Goal: Task Accomplishment & Management: Use online tool/utility

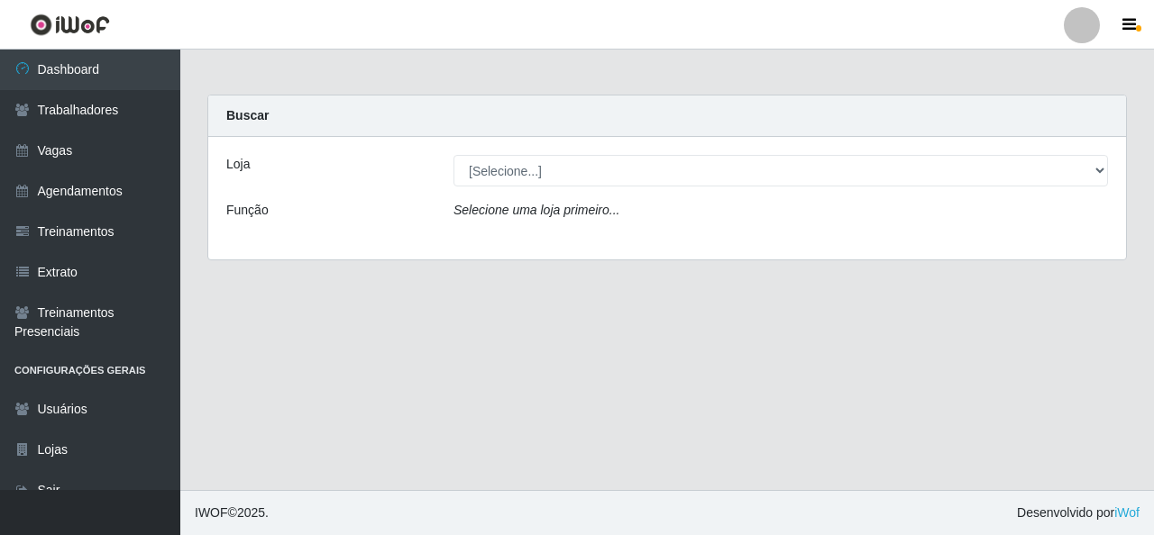
click at [527, 171] on select "[Selecione...] Rede Econômico - Malvinas Rede Econômico - Prata" at bounding box center [780, 171] width 654 height 32
select select "194"
click at [453, 155] on select "[Selecione...] Rede Econômico - Malvinas Rede Econômico - Prata" at bounding box center [780, 171] width 654 height 32
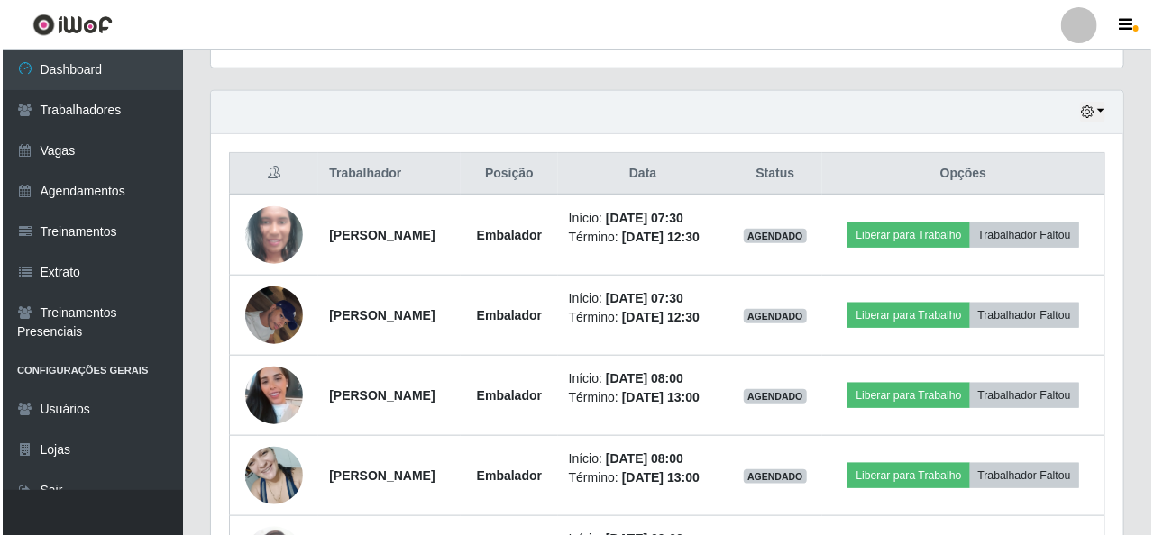
scroll to position [631, 0]
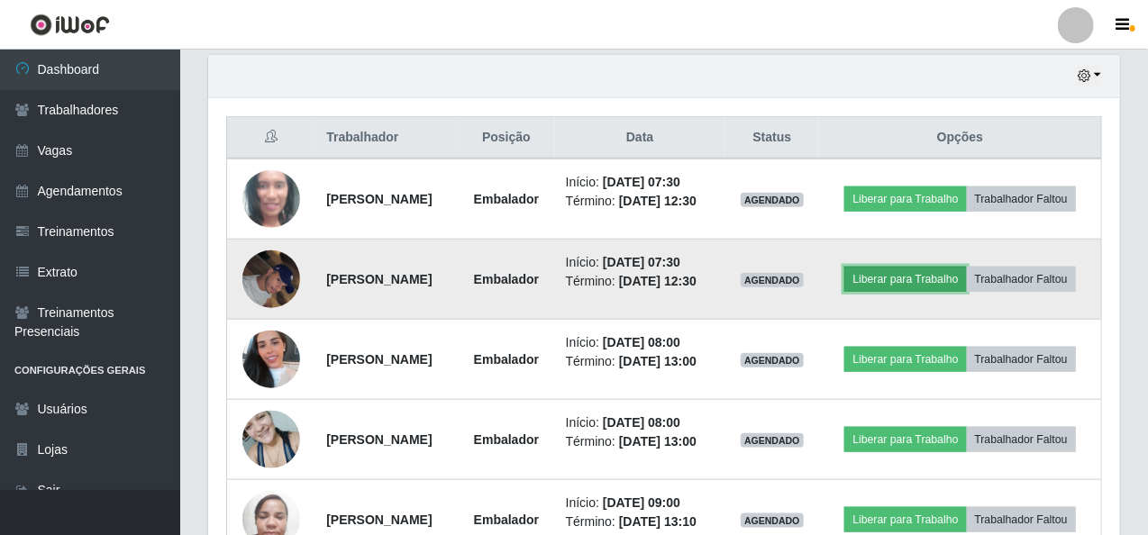
click at [885, 275] on button "Liberar para Trabalho" at bounding box center [906, 279] width 122 height 25
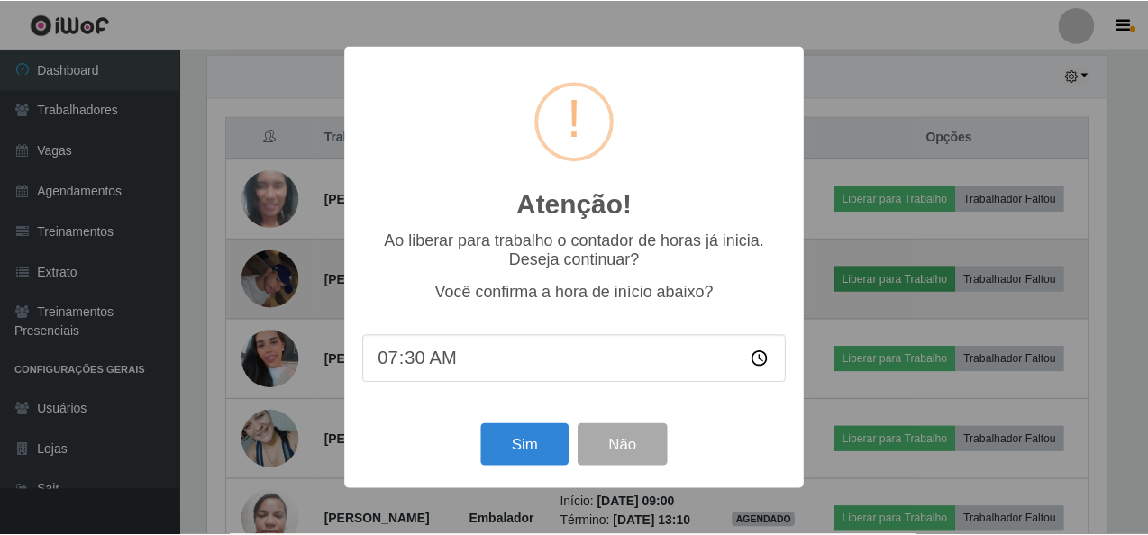
scroll to position [374, 905]
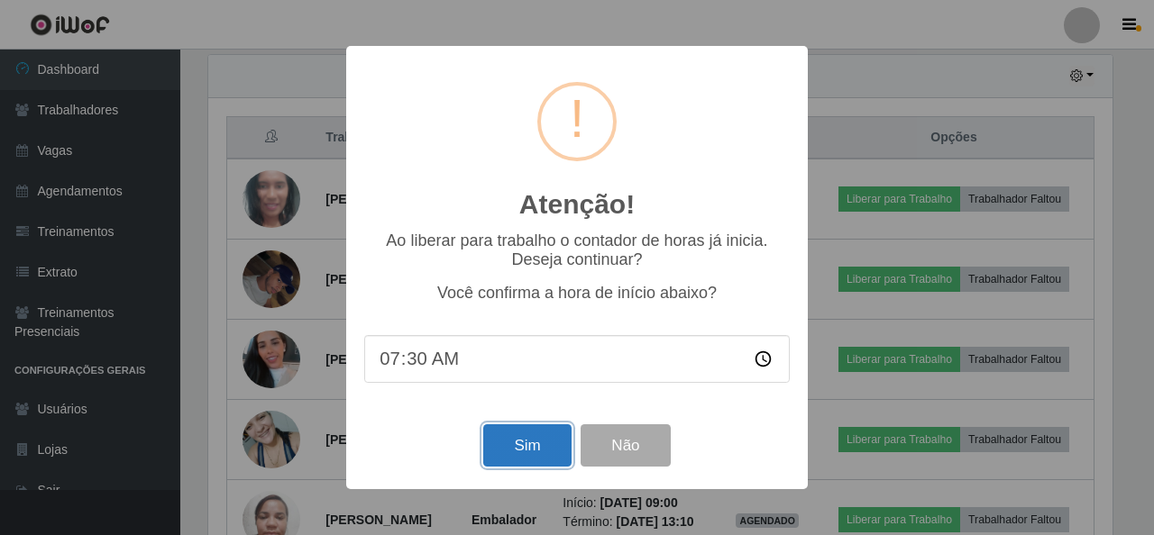
click at [512, 449] on button "Sim" at bounding box center [526, 446] width 87 height 42
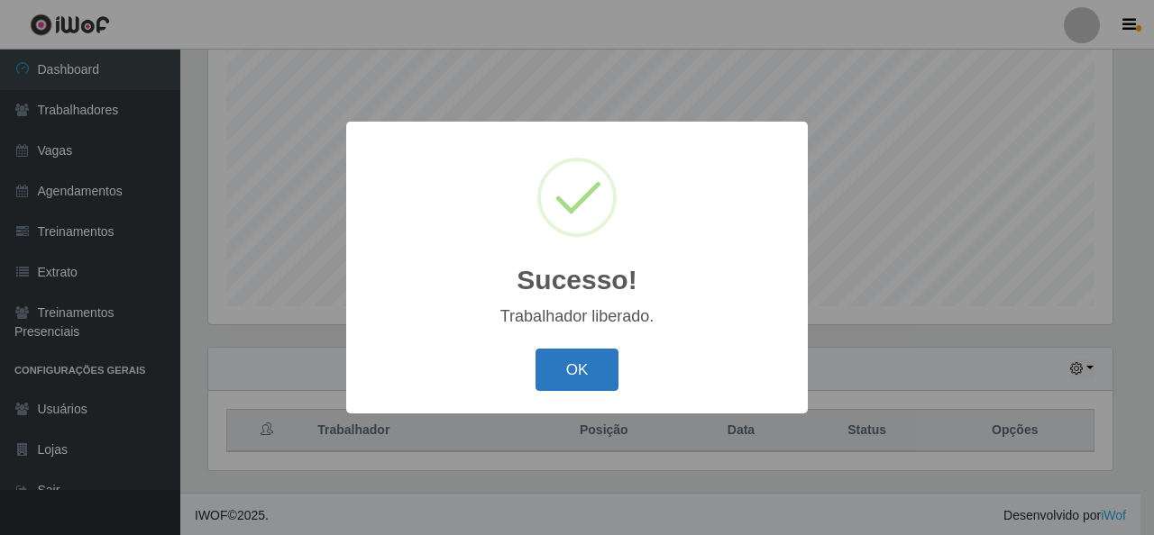
click at [594, 382] on button "OK" at bounding box center [577, 370] width 84 height 42
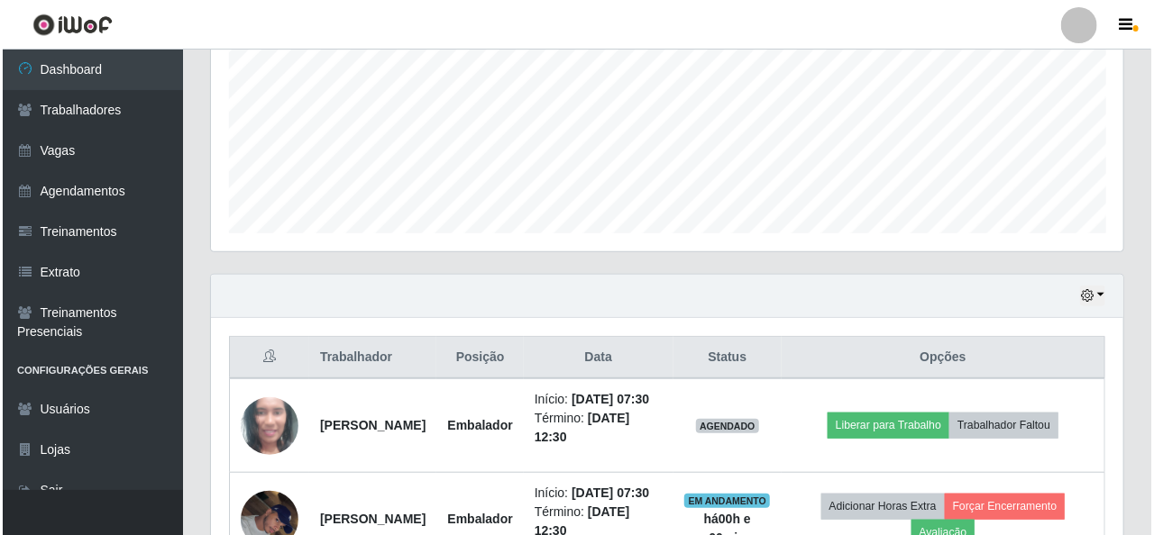
scroll to position [518, 0]
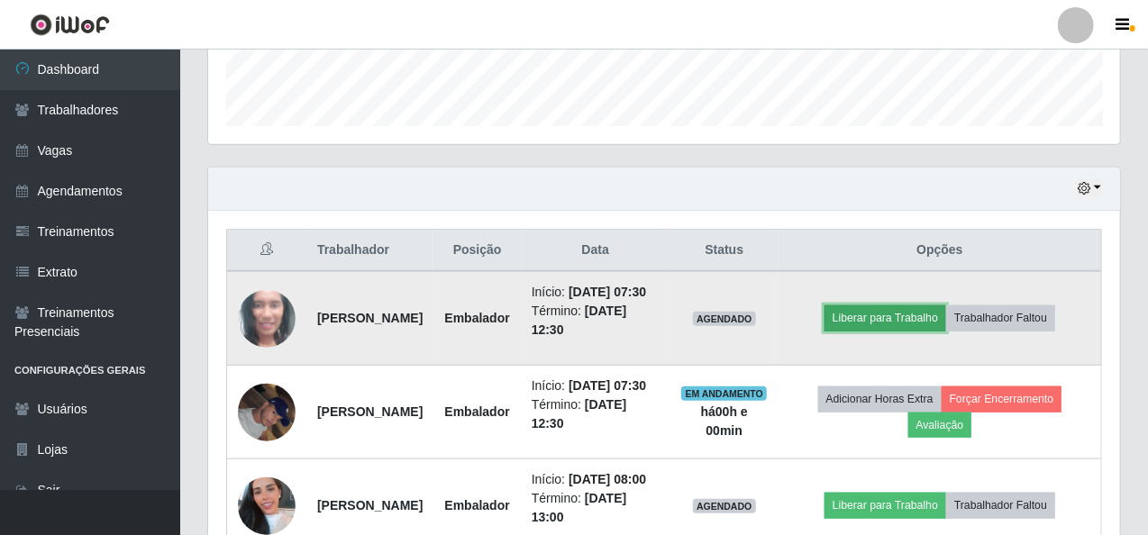
click at [918, 323] on button "Liberar para Trabalho" at bounding box center [886, 318] width 122 height 25
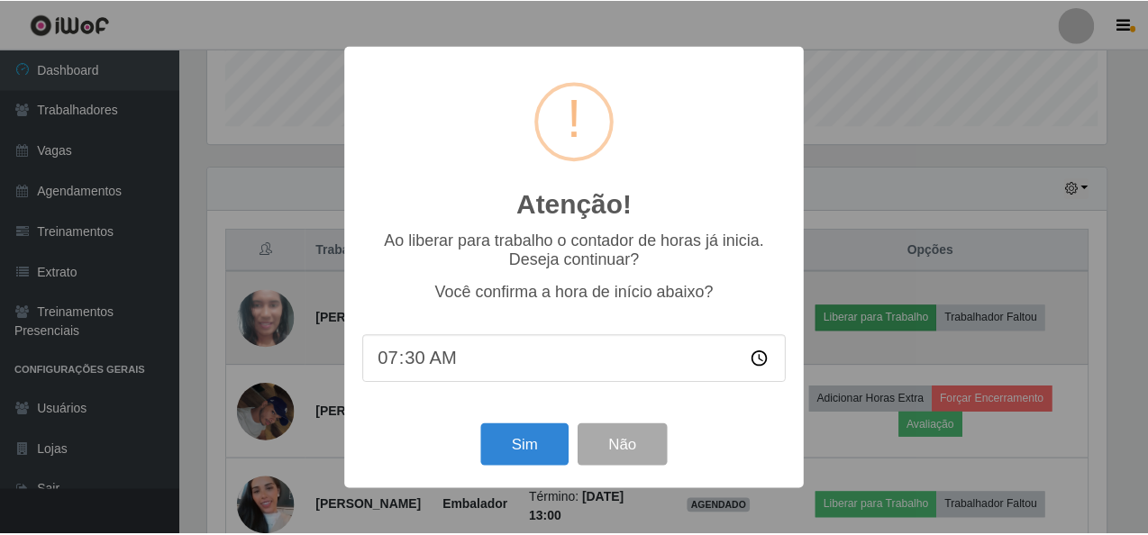
scroll to position [374, 905]
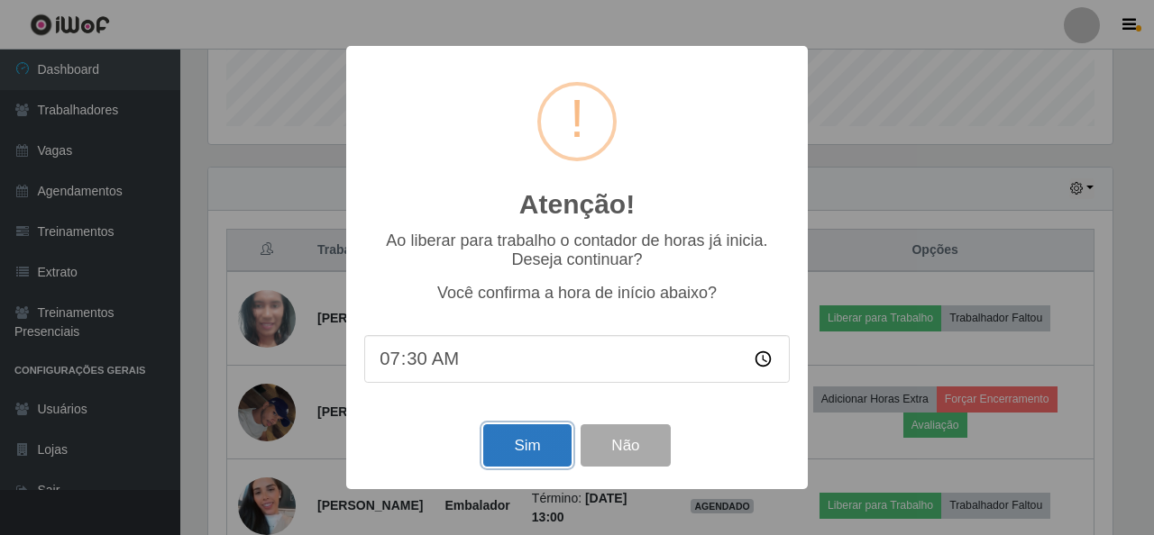
click at [515, 435] on button "Sim" at bounding box center [526, 446] width 87 height 42
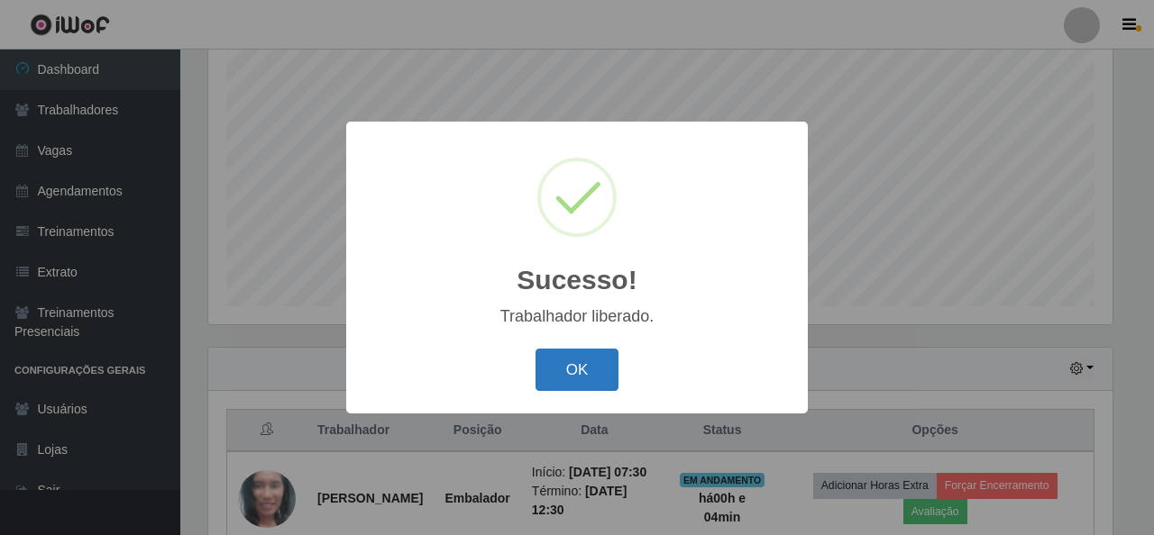
click at [568, 364] on button "OK" at bounding box center [577, 370] width 84 height 42
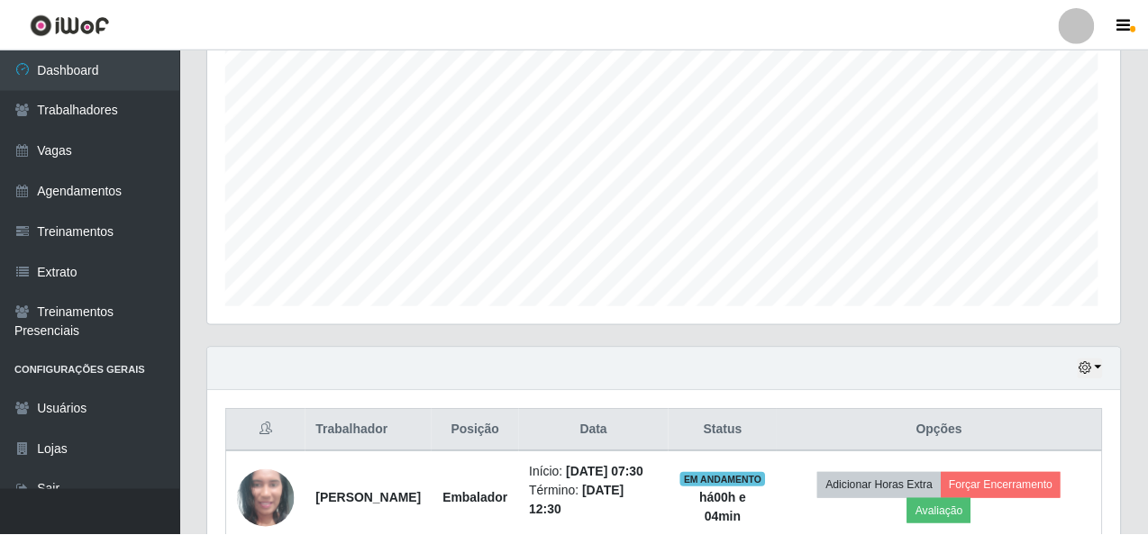
scroll to position [374, 912]
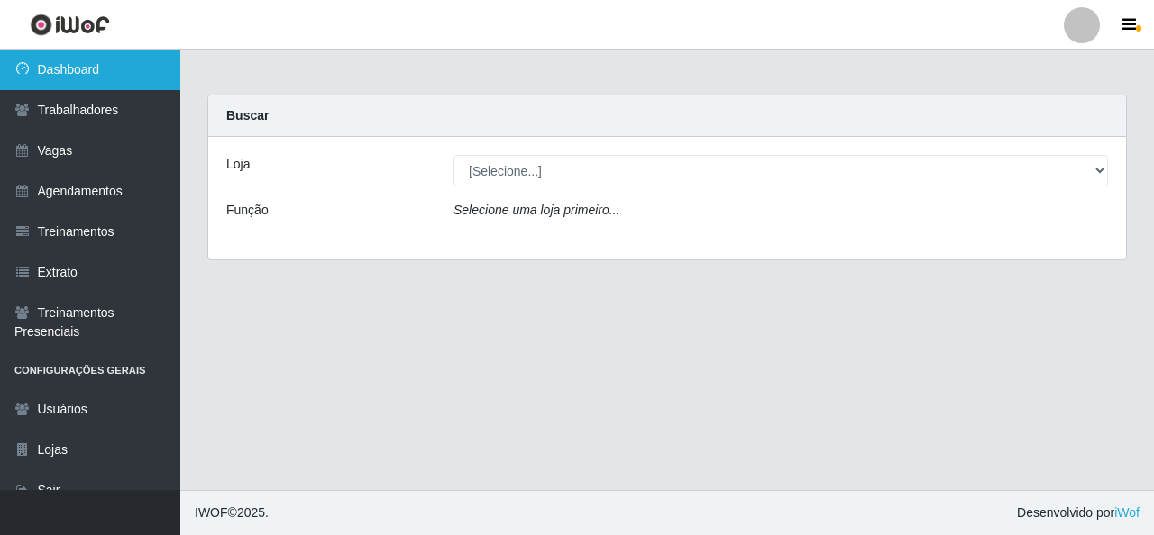
click at [107, 75] on link "Dashboard" at bounding box center [90, 70] width 180 height 41
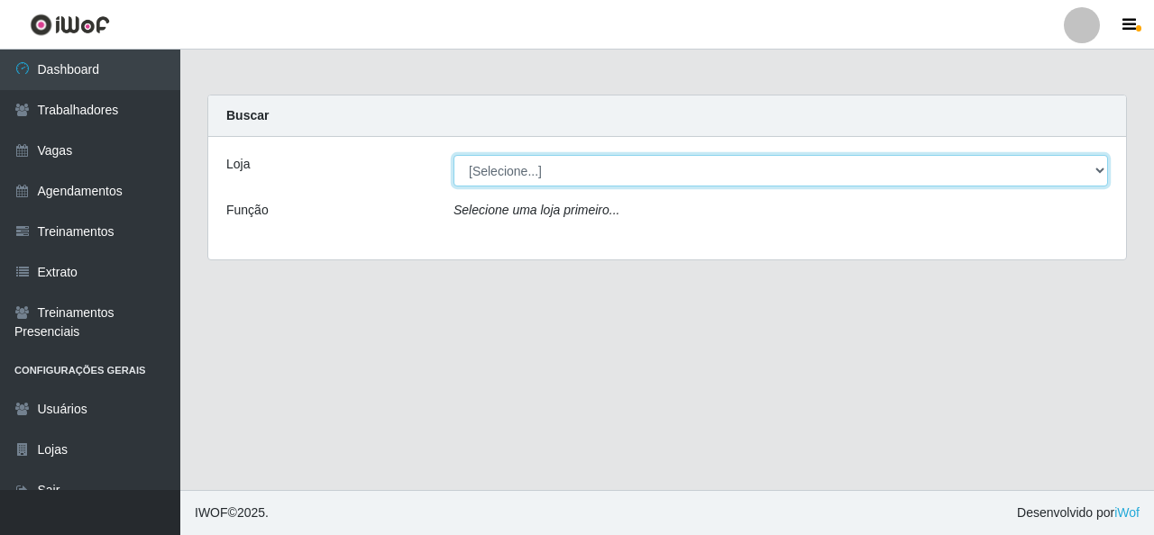
click at [1092, 170] on select "[Selecione...] Rede Econômico - Malvinas Rede Econômico - Prata" at bounding box center [780, 171] width 654 height 32
select select "194"
click at [453, 155] on select "[Selecione...] Rede Econômico - Malvinas Rede Econômico - Prata" at bounding box center [780, 171] width 654 height 32
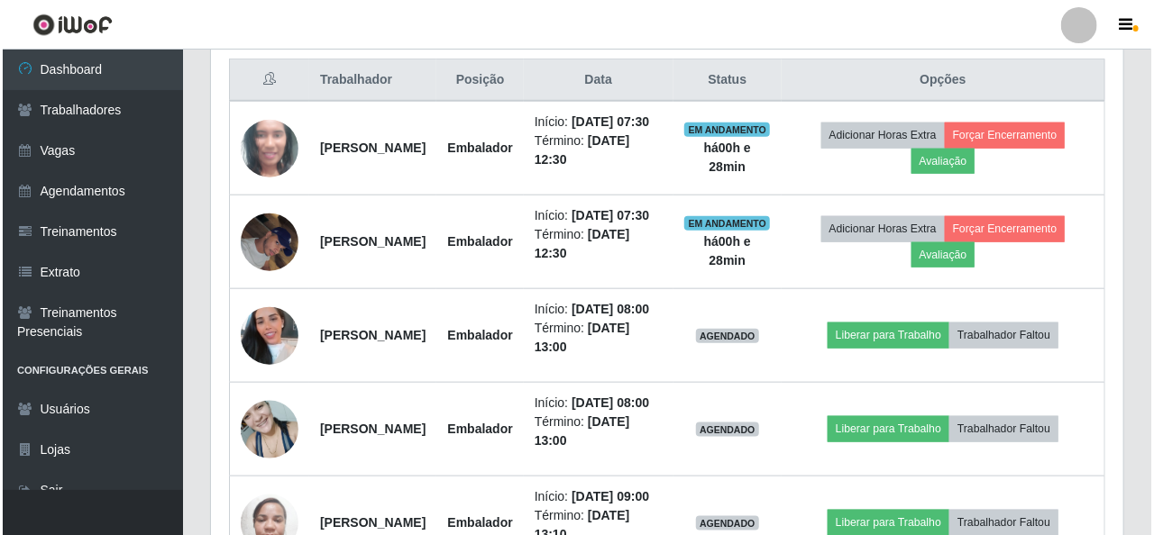
scroll to position [721, 0]
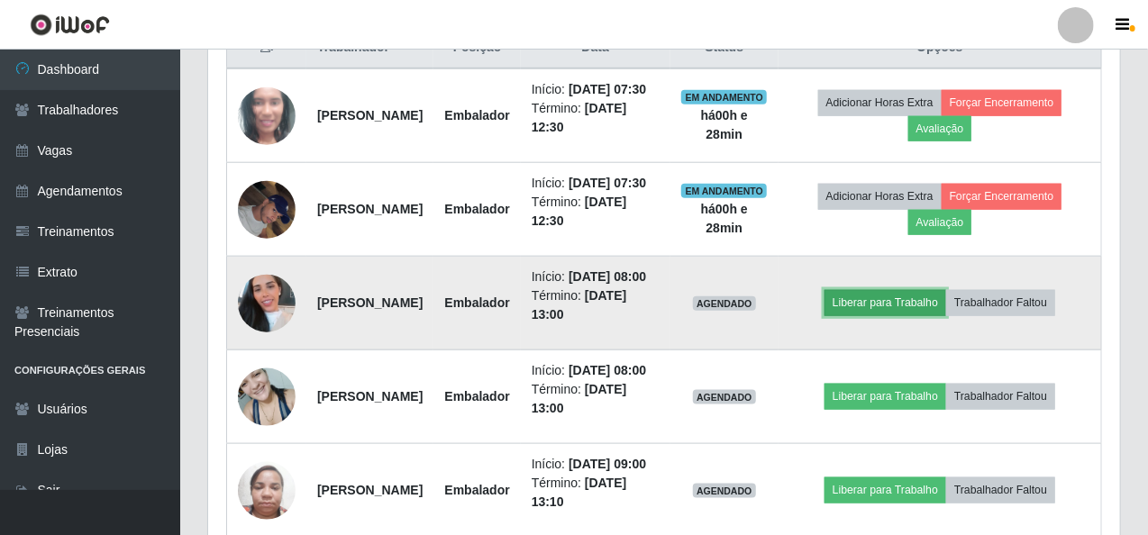
click at [877, 316] on button "Liberar para Trabalho" at bounding box center [886, 302] width 122 height 25
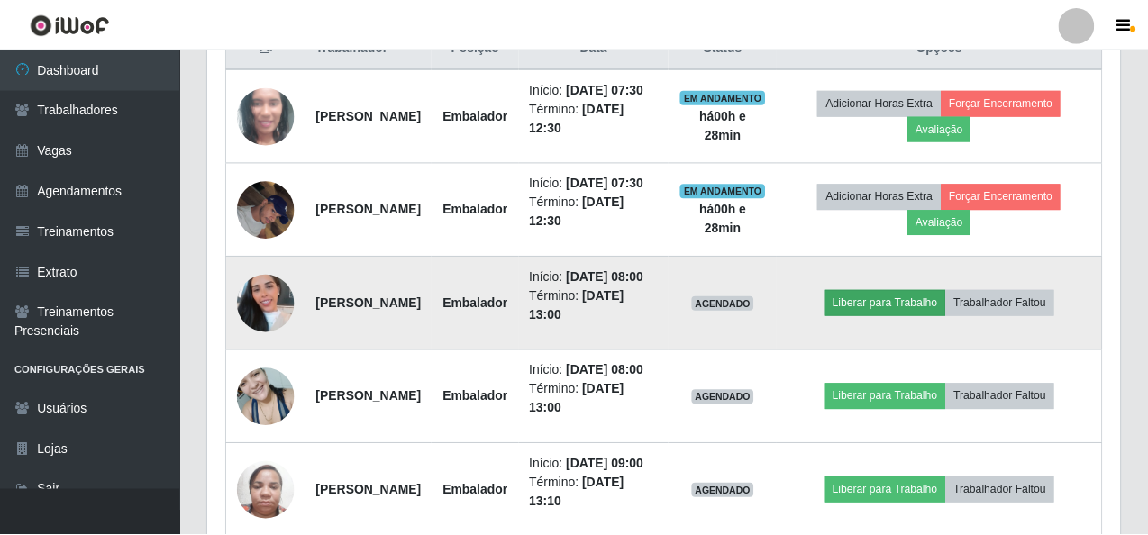
scroll to position [374, 905]
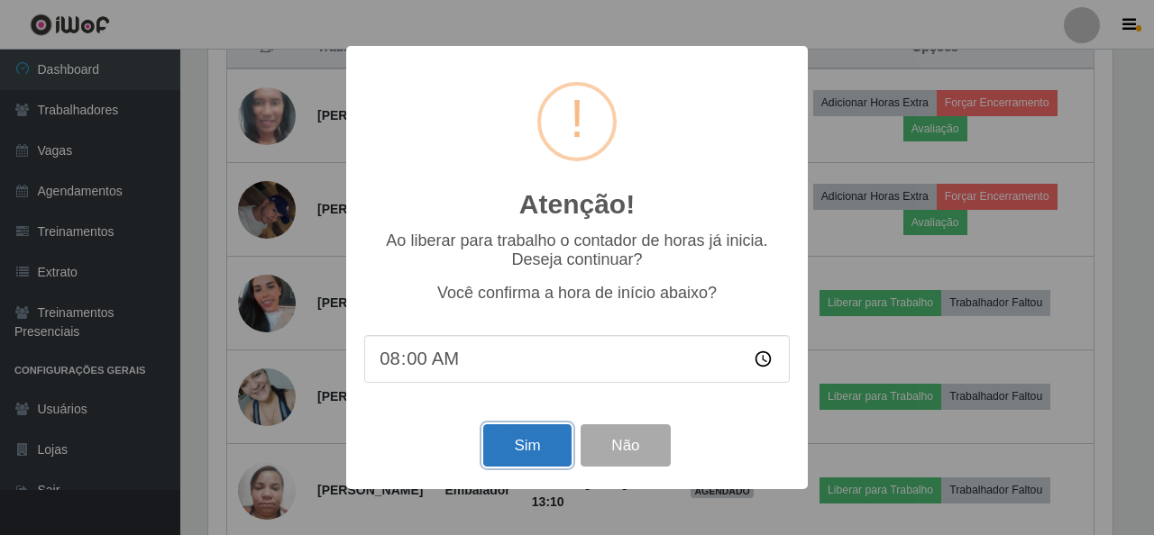
click at [530, 445] on button "Sim" at bounding box center [526, 446] width 87 height 42
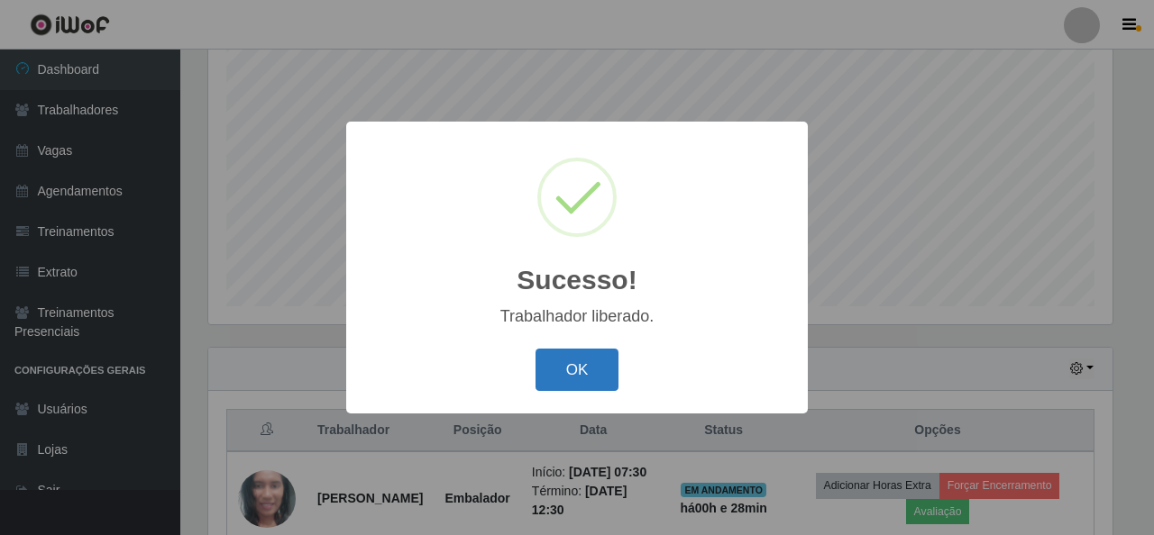
click at [563, 375] on button "OK" at bounding box center [577, 370] width 84 height 42
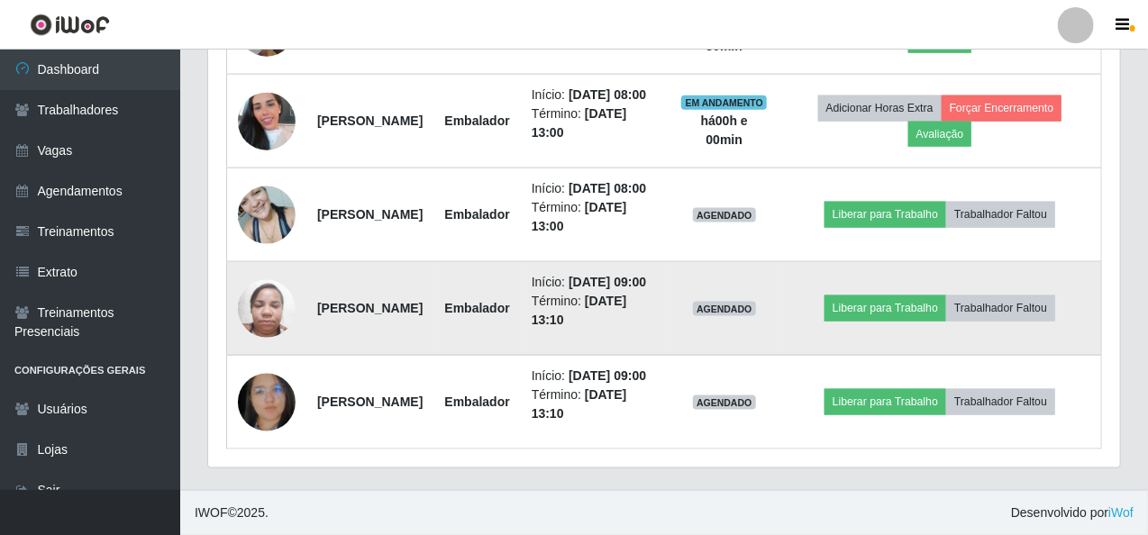
scroll to position [833, 0]
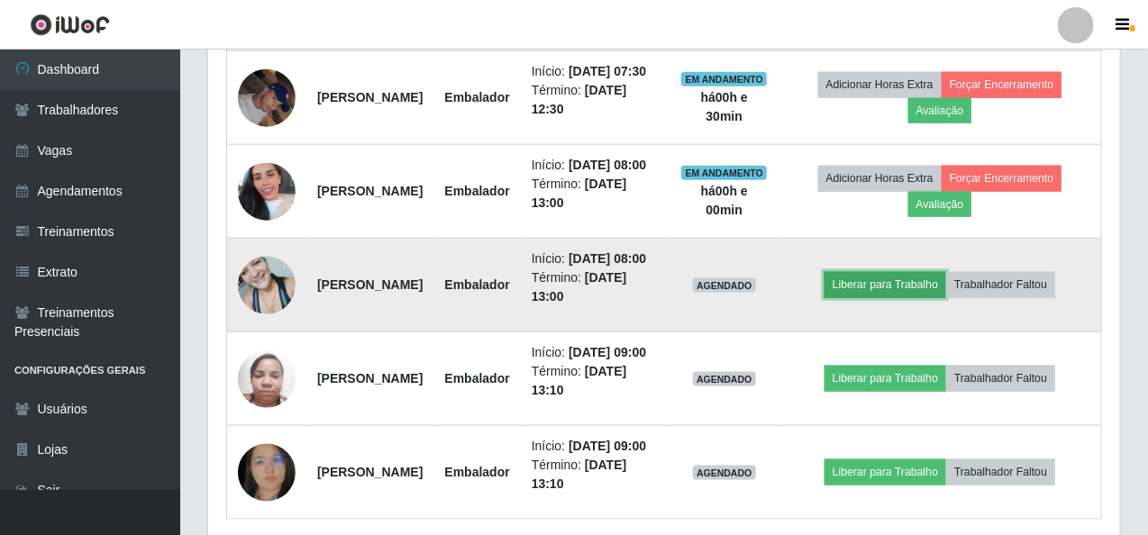
click at [910, 297] on button "Liberar para Trabalho" at bounding box center [886, 284] width 122 height 25
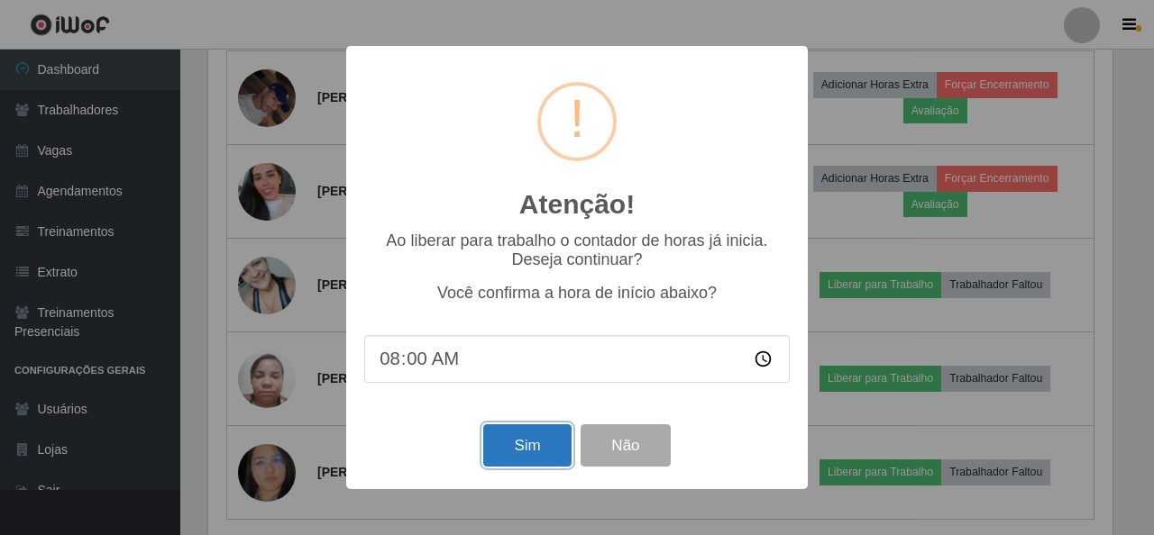
click at [497, 455] on button "Sim" at bounding box center [526, 446] width 87 height 42
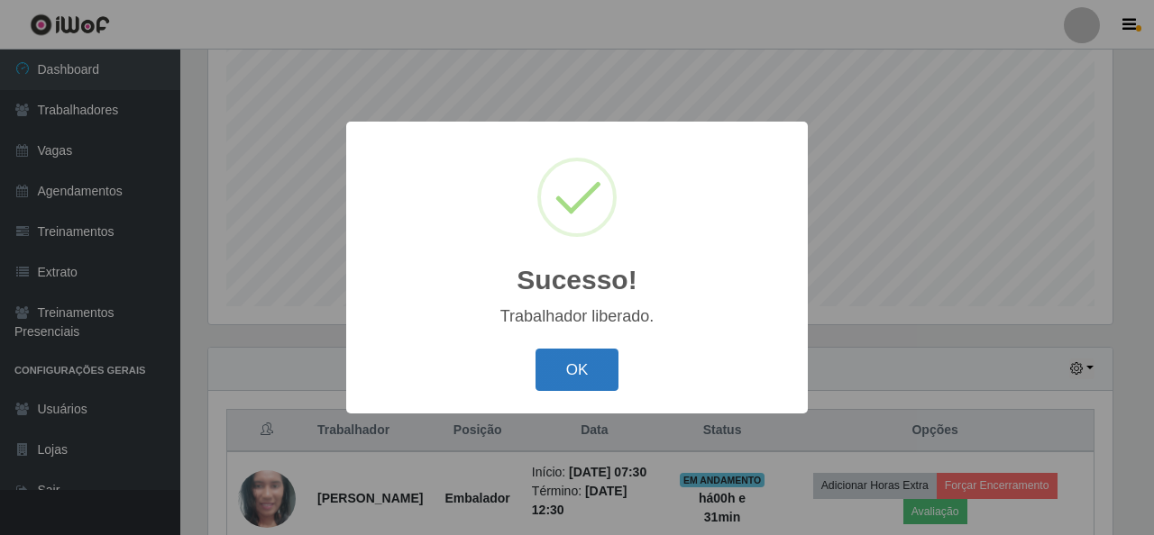
click at [560, 365] on button "OK" at bounding box center [577, 370] width 84 height 42
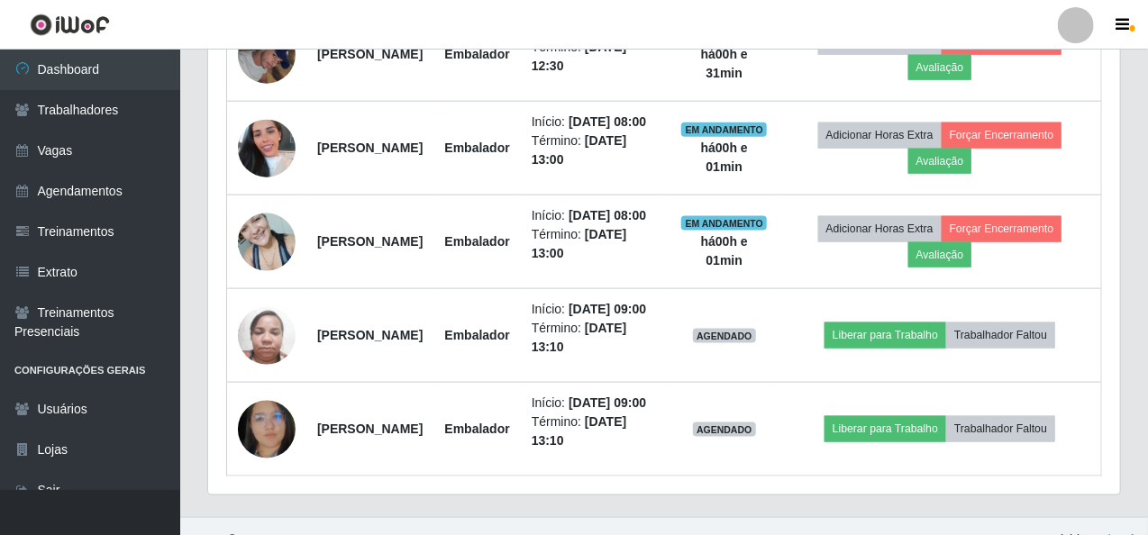
scroll to position [879, 0]
